Goal: Task Accomplishment & Management: Use online tool/utility

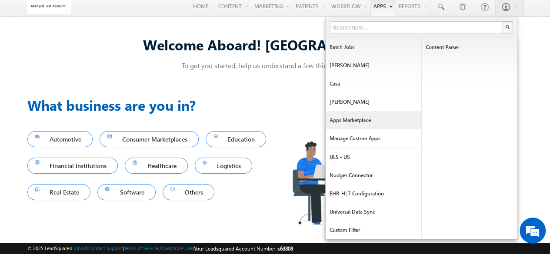
click at [373, 116] on link "Apps Marketplace" at bounding box center [374, 120] width 96 height 18
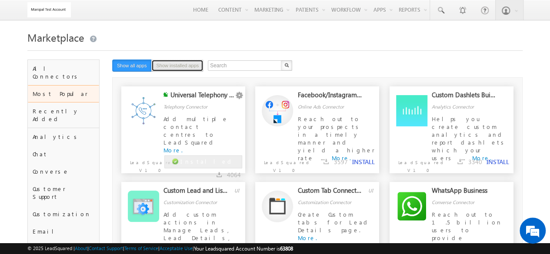
click at [182, 69] on button "Show installed apps" at bounding box center [177, 66] width 52 height 12
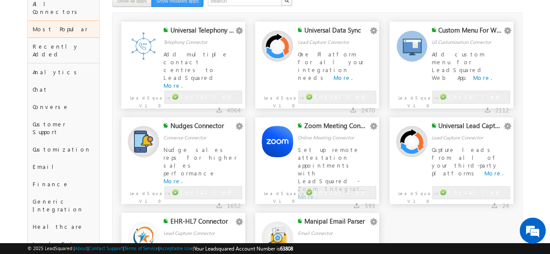
scroll to position [65, 0]
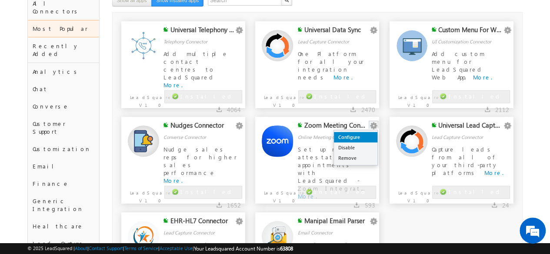
click at [362, 135] on link "Configure" at bounding box center [355, 137] width 43 height 10
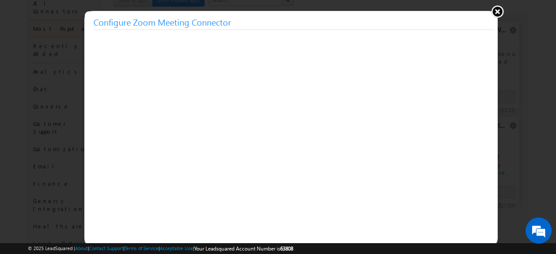
click at [497, 12] on button at bounding box center [497, 11] width 13 height 13
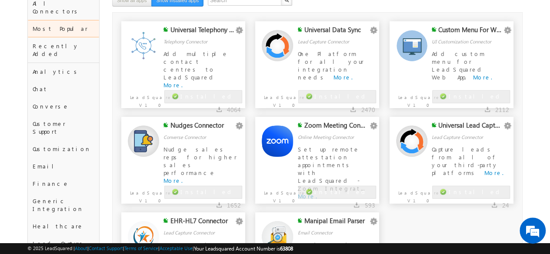
scroll to position [0, 0]
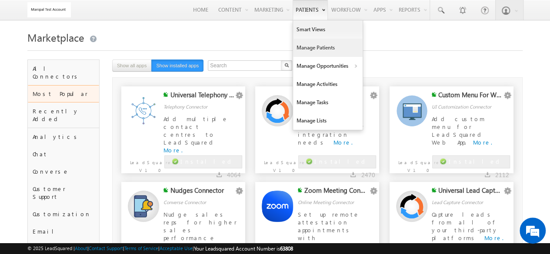
click at [315, 47] on link "Manage Patients" at bounding box center [328, 48] width 70 height 18
